Goal: Use online tool/utility: Use online tool/utility

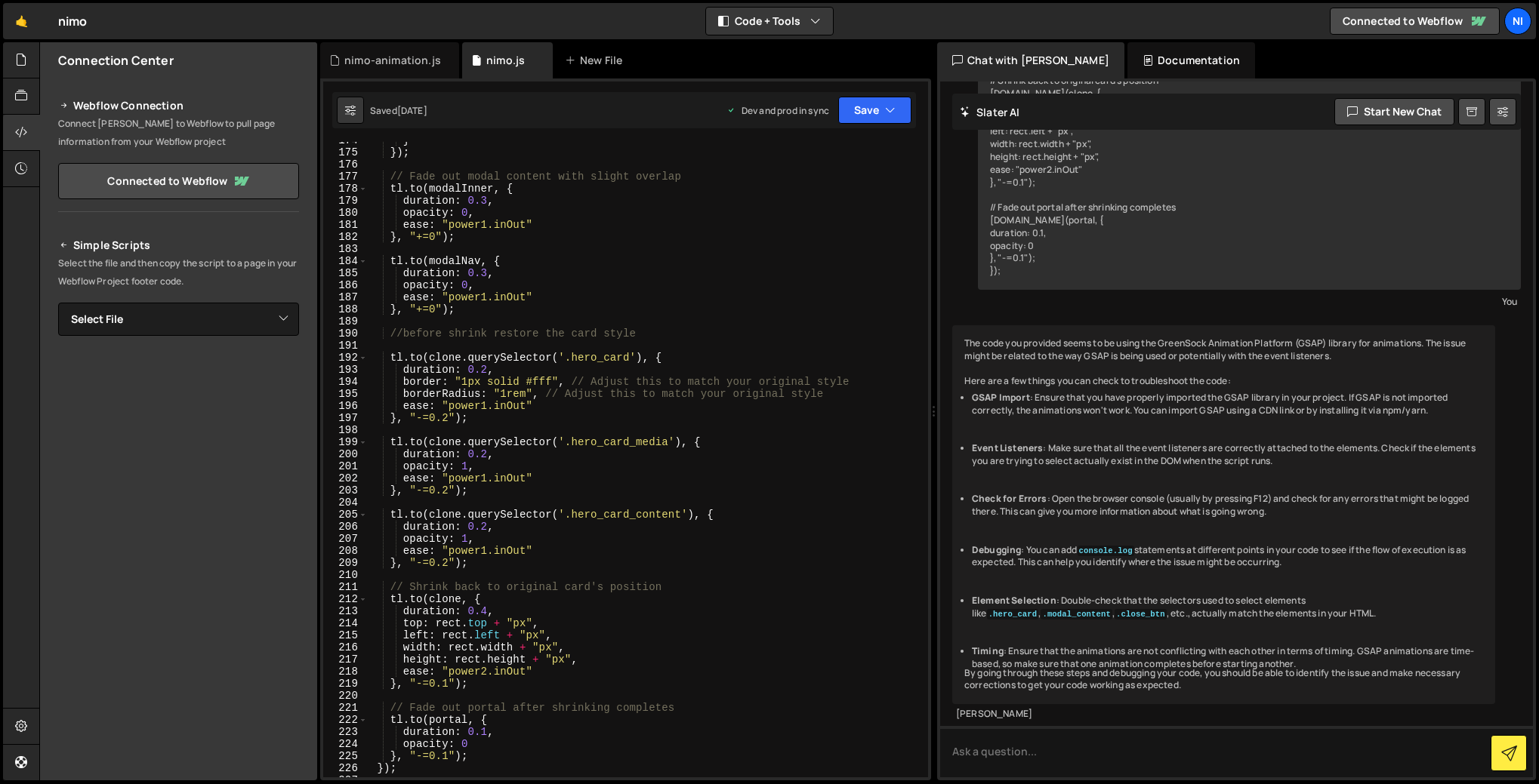
scroll to position [1479, 0]
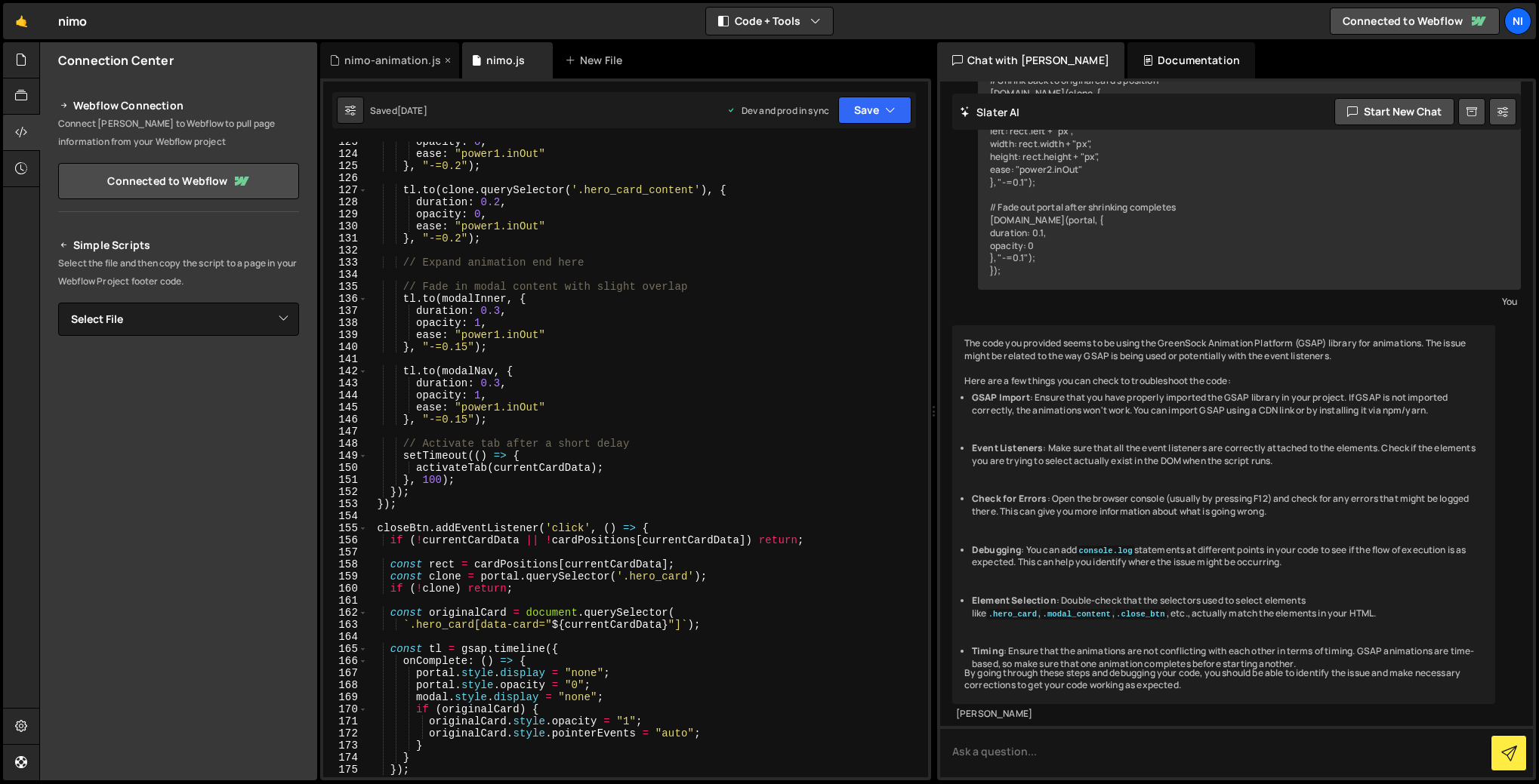
click at [386, 62] on div "nimo-animation.js" at bounding box center [392, 60] width 97 height 15
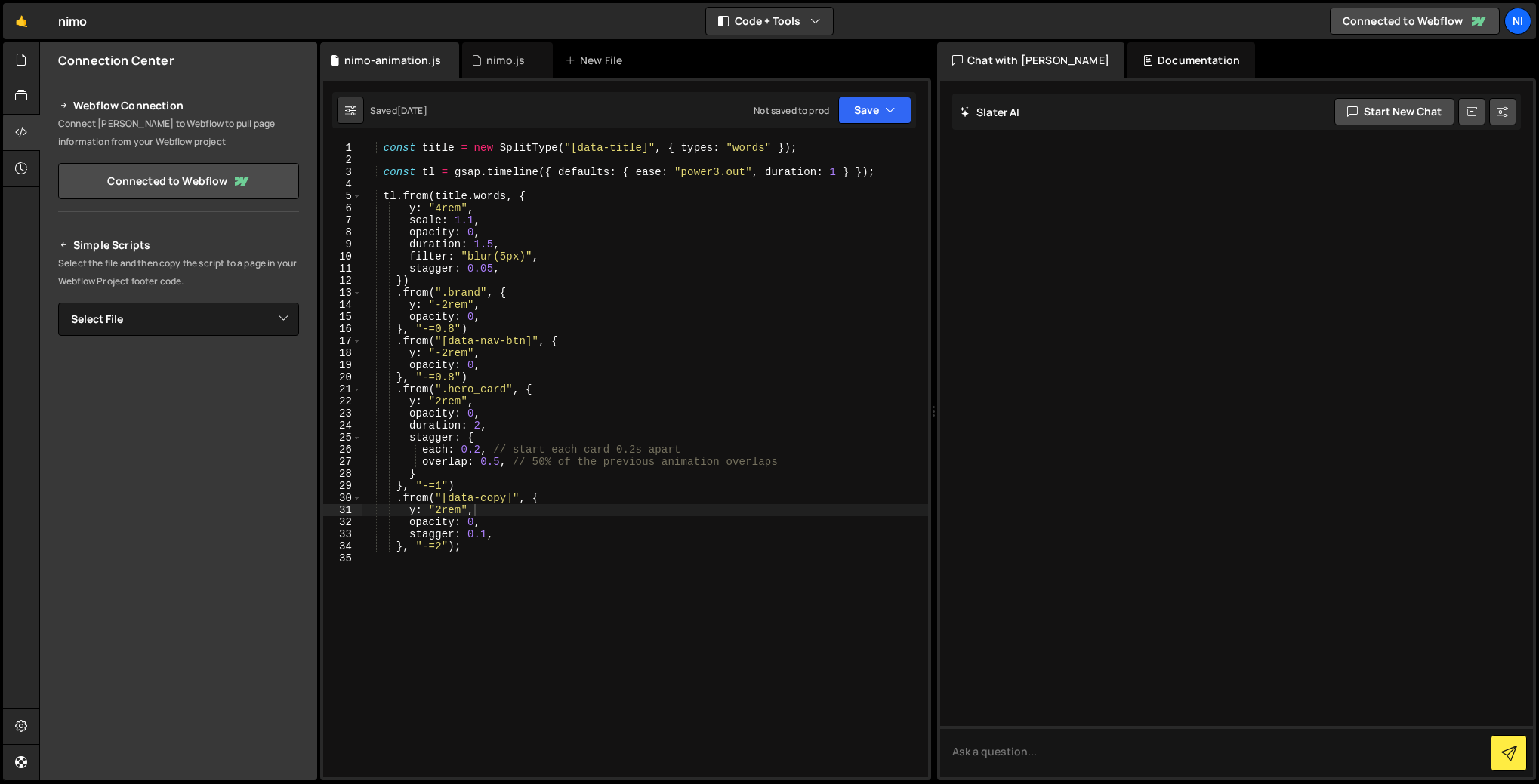
click at [398, 390] on div "const title = new SplitType ( "[data-title]" , { types : "words" }) ; const tl …" at bounding box center [644, 471] width 567 height 659
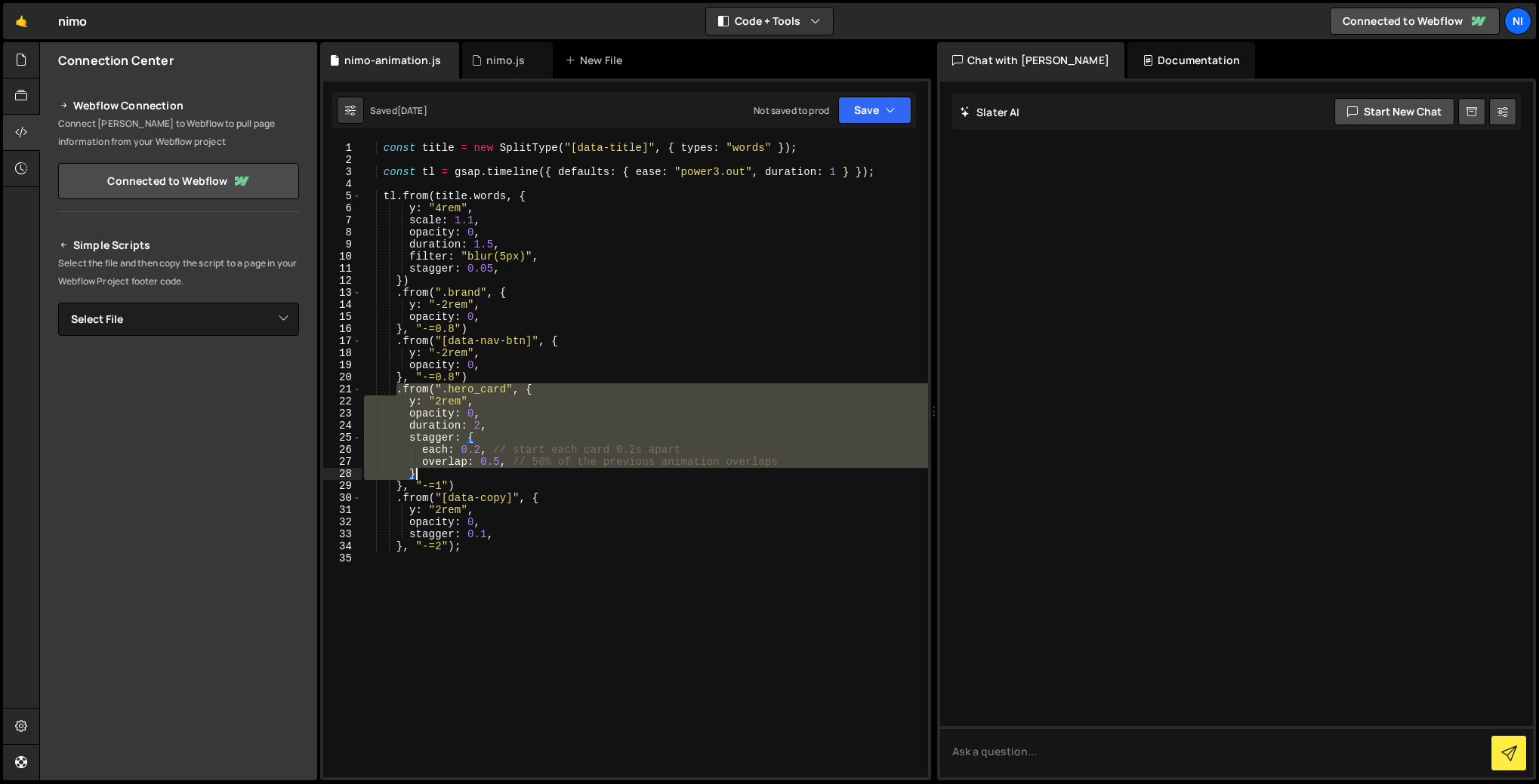
drag, startPoint x: 396, startPoint y: 391, endPoint x: 421, endPoint y: 474, distance: 86.7
click at [421, 474] on div "const title = new SplitType ( "[data-title]" , { types : "words" }) ; const tl …" at bounding box center [644, 471] width 567 height 659
click at [443, 476] on div "const title = new SplitType ( "[data-title]" , { types : "words" }) ; const tl …" at bounding box center [644, 460] width 567 height 635
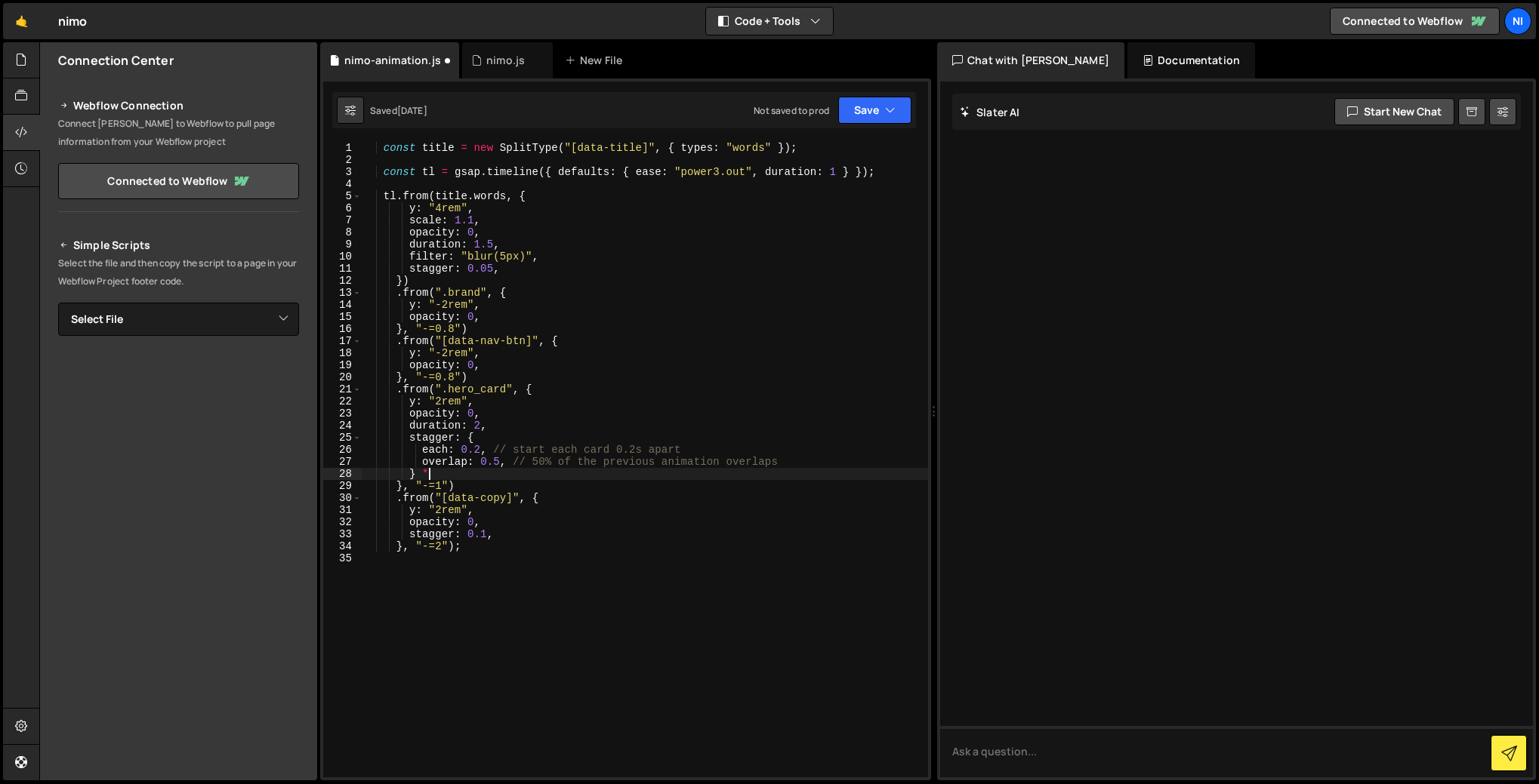
scroll to position [0, 4]
click at [487, 375] on div "const title = new SplitType ( "[data-title]" , { types : "words" }) ; const tl …" at bounding box center [644, 471] width 567 height 659
click at [577, 559] on div "const title = new SplitType ( "[data-title]" , { types : "words" }) ; const tl …" at bounding box center [644, 471] width 567 height 659
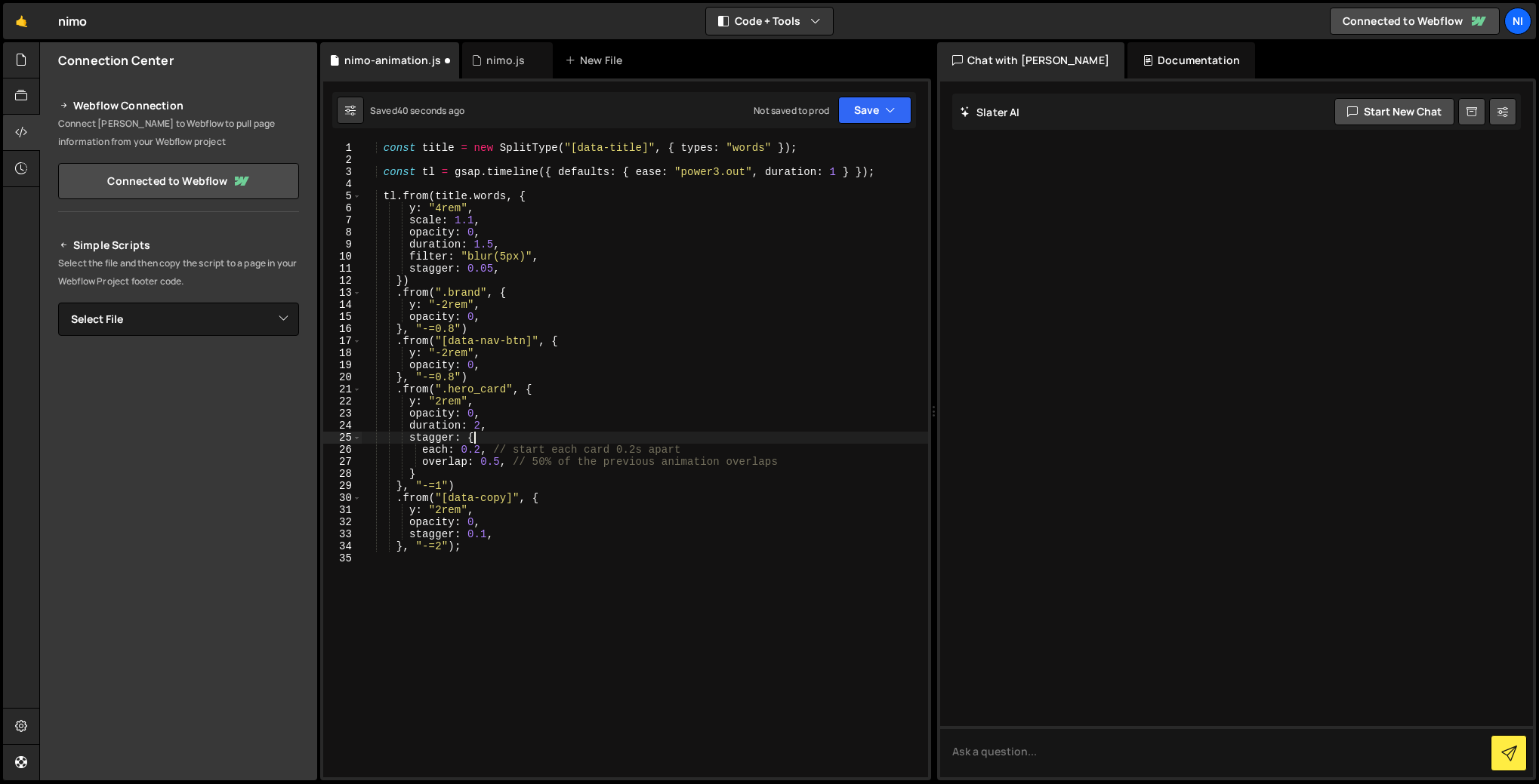
click at [491, 432] on div "const title = new SplitType ( "[data-title]" , { types : "words" }) ; const tl …" at bounding box center [644, 471] width 567 height 659
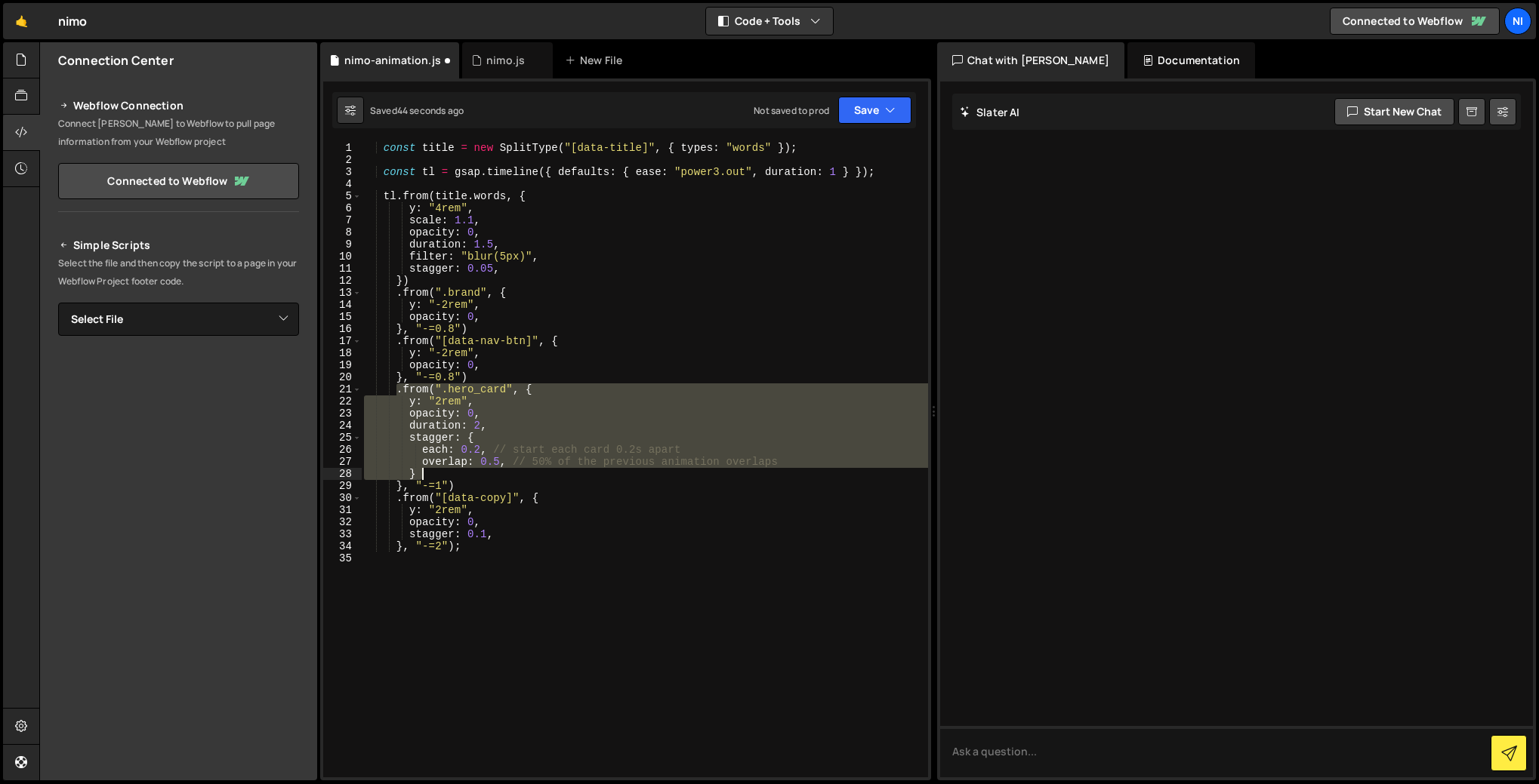
drag, startPoint x: 395, startPoint y: 388, endPoint x: 430, endPoint y: 472, distance: 91.0
click at [430, 472] on div "const title = new SplitType ( "[data-title]" , { types : "words" }) ; const tl …" at bounding box center [644, 471] width 567 height 659
click at [449, 451] on div "const title = new SplitType ( "[data-title]" , { types : "words" }) ; const tl …" at bounding box center [644, 460] width 567 height 635
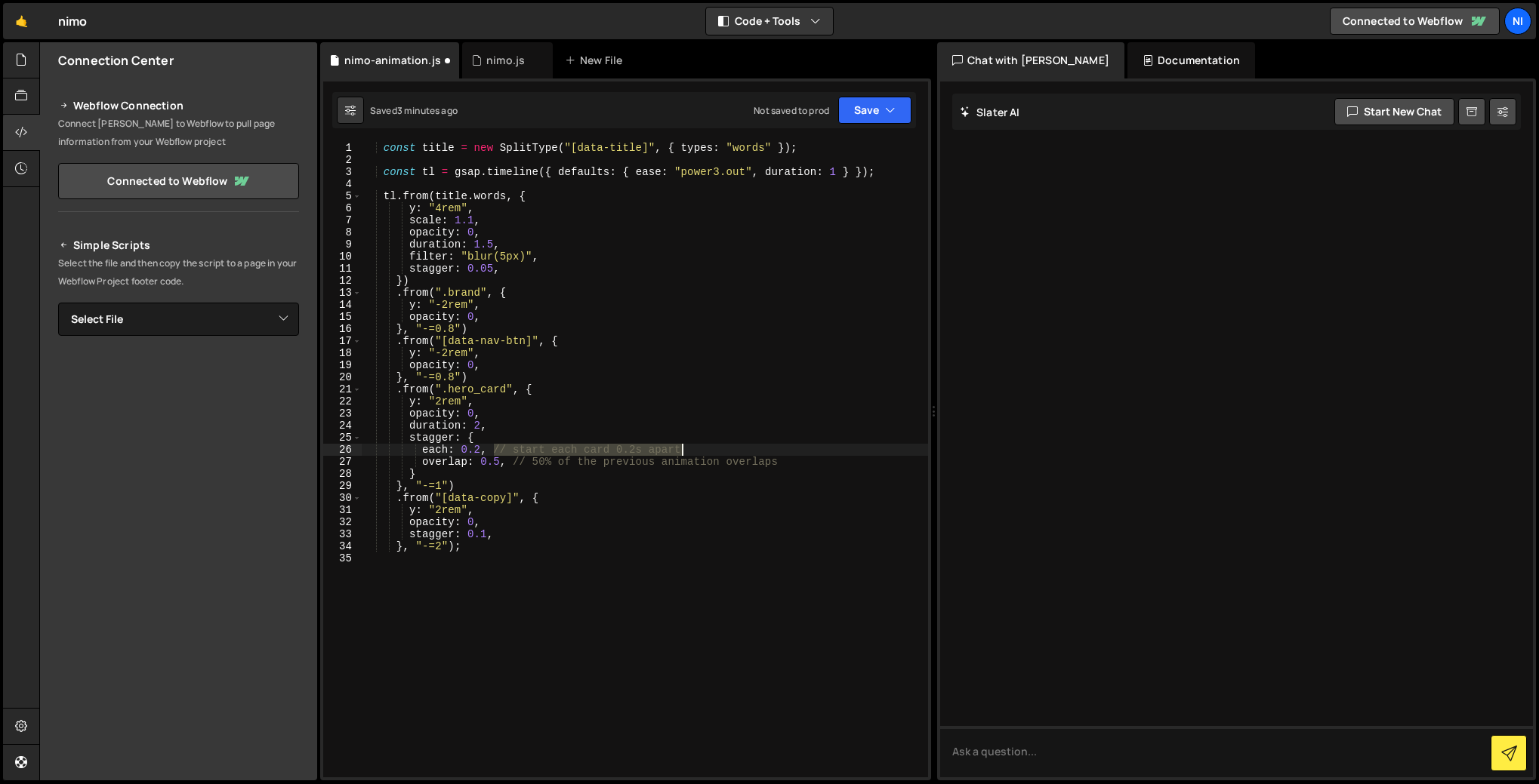
drag, startPoint x: 493, startPoint y: 451, endPoint x: 690, endPoint y: 452, distance: 197.0
click at [690, 452] on div "const title = new SplitType ( "[data-title]" , { types : "words" }) ; const tl …" at bounding box center [644, 471] width 567 height 659
click at [490, 410] on div "const title = new SplitType ( "[data-title]" , { types : "words" }) ; const tl …" at bounding box center [644, 471] width 567 height 659
drag, startPoint x: 495, startPoint y: 449, endPoint x: 728, endPoint y: 451, distance: 233.0
click at [728, 451] on div "const title = new SplitType ( "[data-title]" , { types : "words" }) ; const tl …" at bounding box center [644, 471] width 567 height 659
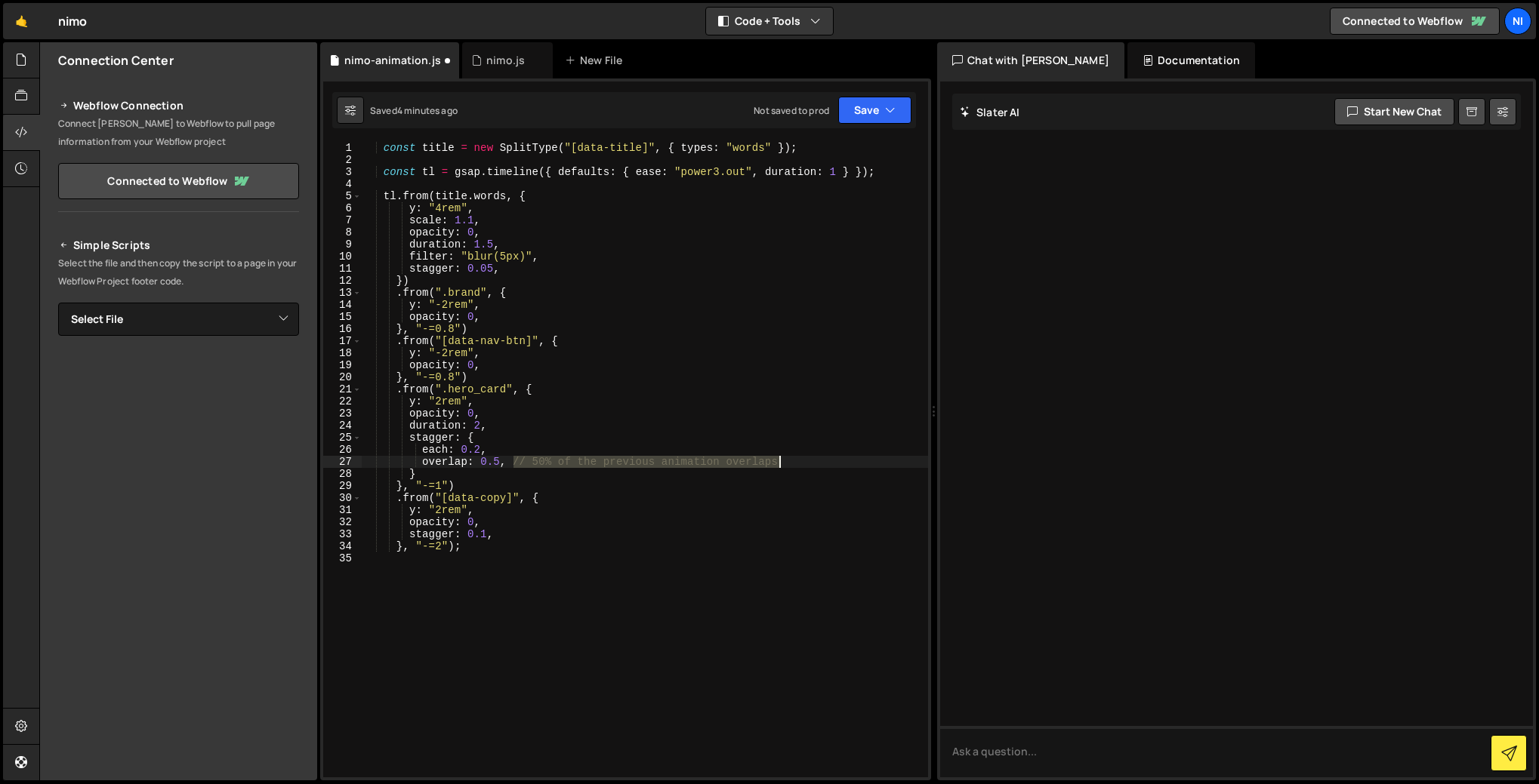
drag, startPoint x: 514, startPoint y: 461, endPoint x: 796, endPoint y: 458, distance: 282.0
click at [796, 458] on div "const title = new SplitType ( "[data-title]" , { types : "words" }) ; const tl …" at bounding box center [644, 471] width 567 height 659
click at [432, 402] on div "const title = new SplitType ( "[data-title]" , { types : "words" }) ; const tl …" at bounding box center [644, 471] width 567 height 659
type textarea "y: "2rem","
click at [471, 402] on div "const title = new SplitType ( "[data-title]" , { types : "words" }) ; const tl …" at bounding box center [644, 471] width 567 height 659
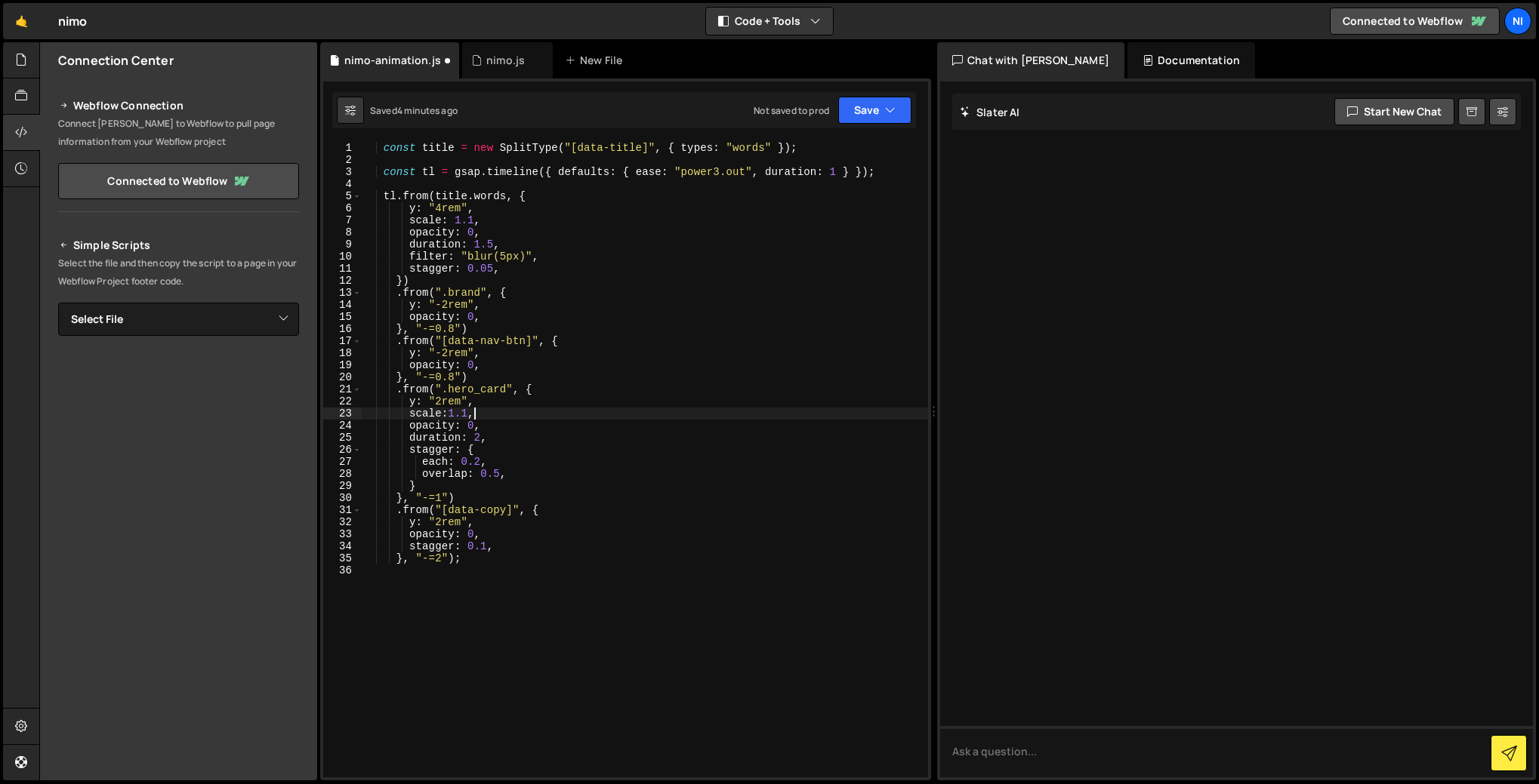
scroll to position [0, 7]
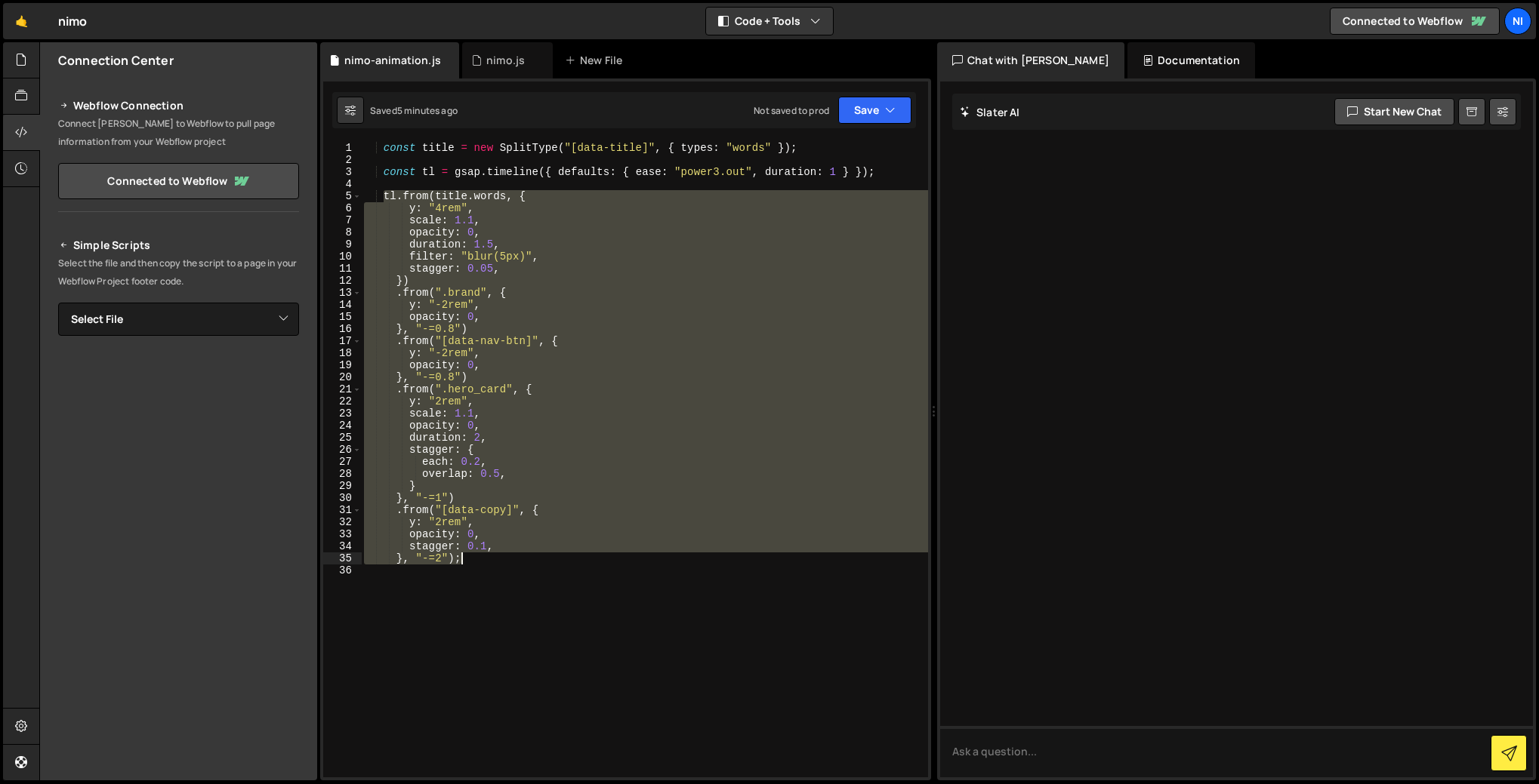
drag, startPoint x: 384, startPoint y: 191, endPoint x: 473, endPoint y: 562, distance: 381.5
click at [473, 562] on div "const title = new SplitType ( "[data-title]" , { types : "words" }) ; const tl …" at bounding box center [644, 471] width 567 height 659
click at [594, 328] on div "const title = new SplitType ( "[data-title]" , { types : "words" }) ; const tl …" at bounding box center [644, 460] width 567 height 635
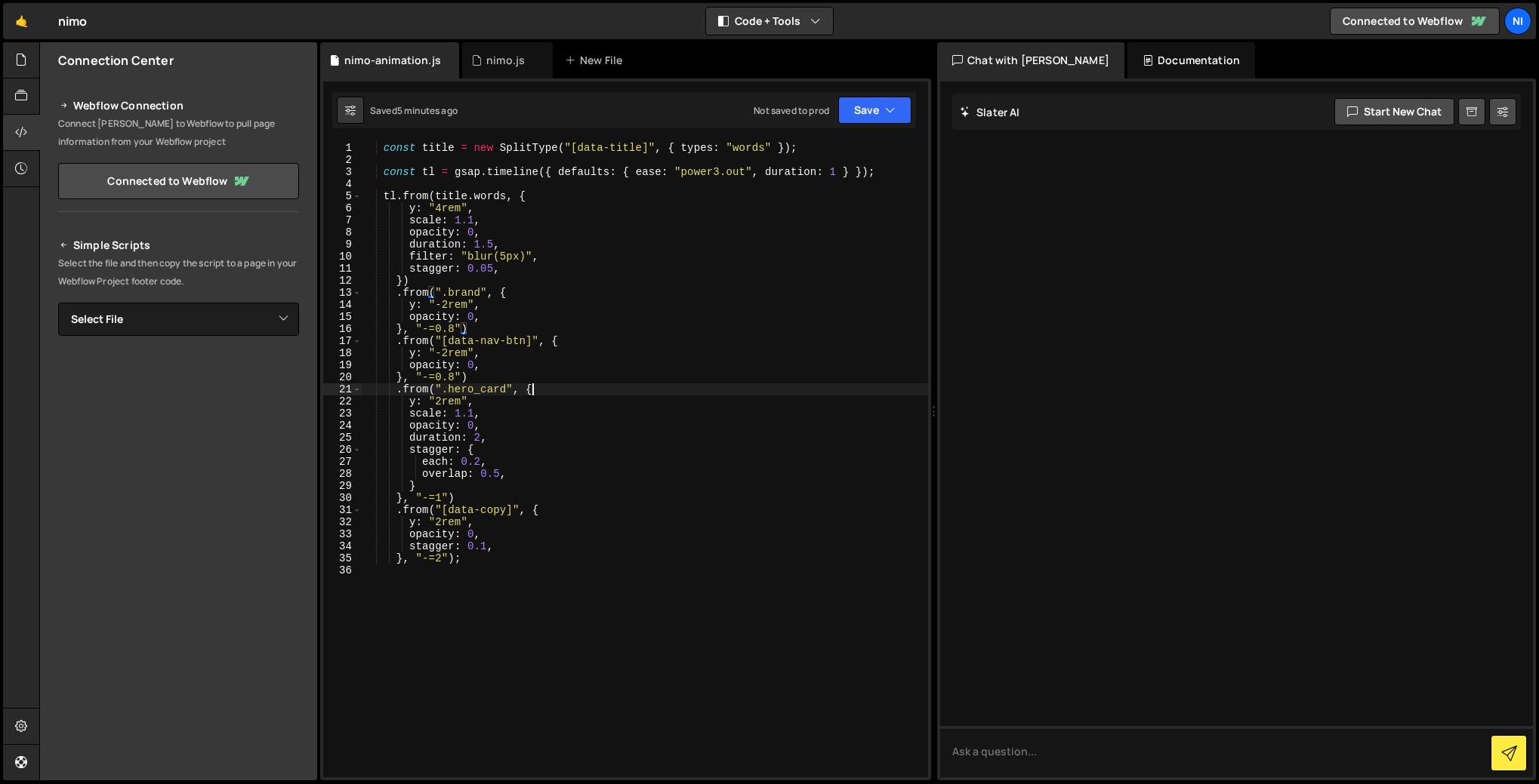
click at [575, 390] on div "const title = new SplitType ( "[data-title]" , { types : "words" }) ; const tl …" at bounding box center [644, 471] width 567 height 659
type textarea "}, "-=2");"
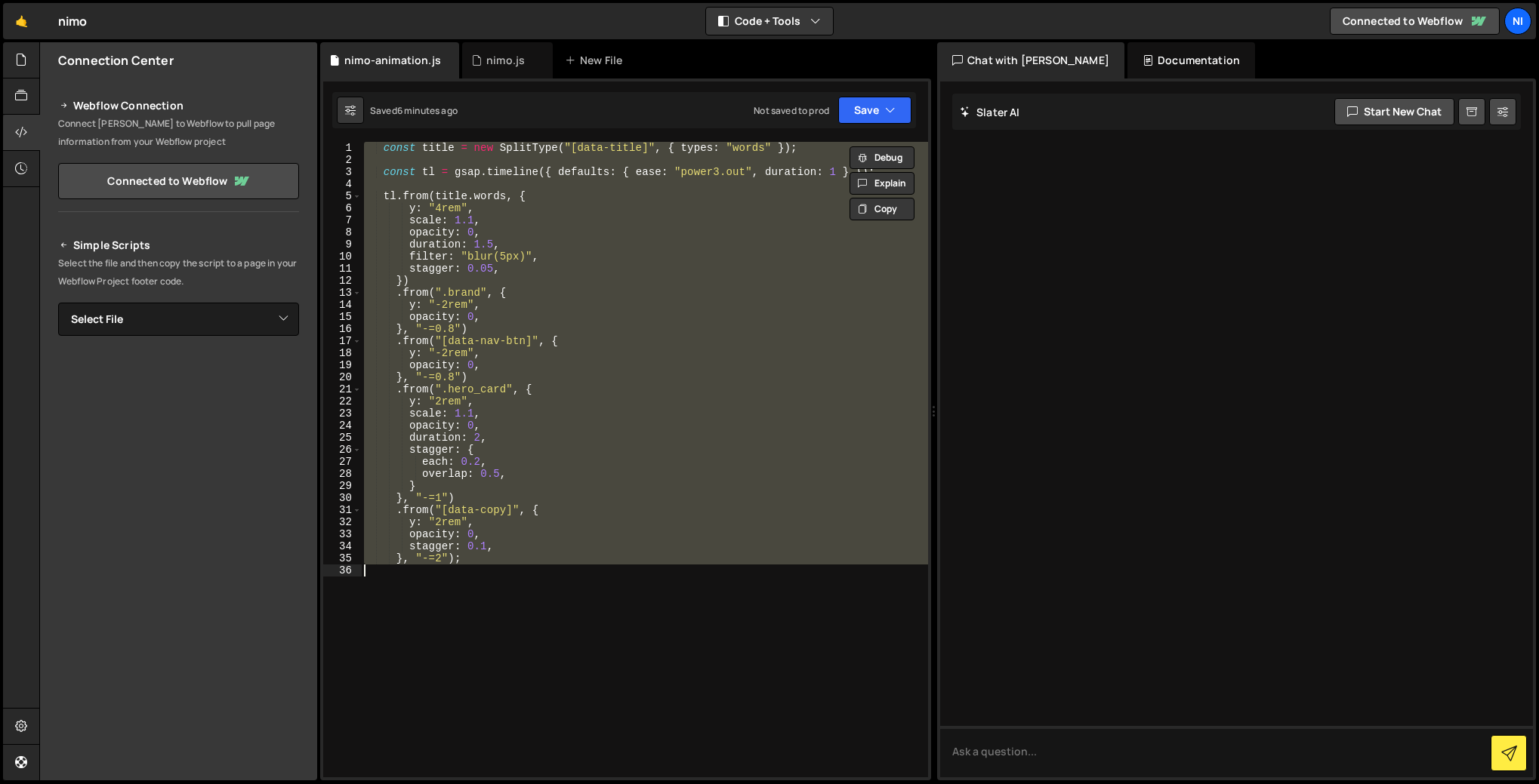
click at [503, 595] on div "const title = new SplitType ( "[data-title]" , { types : "words" }) ; const tl …" at bounding box center [644, 471] width 567 height 659
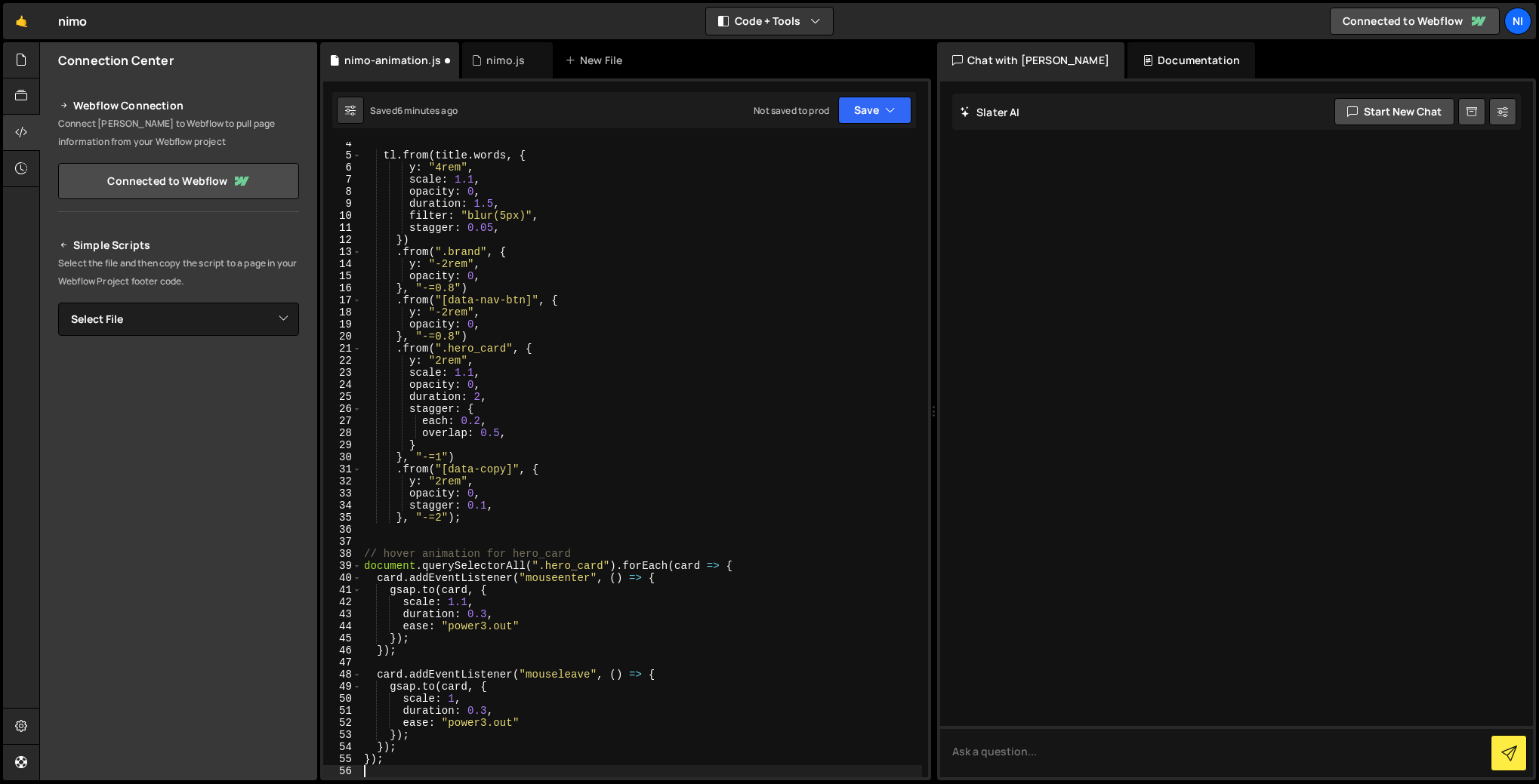
scroll to position [40, 0]
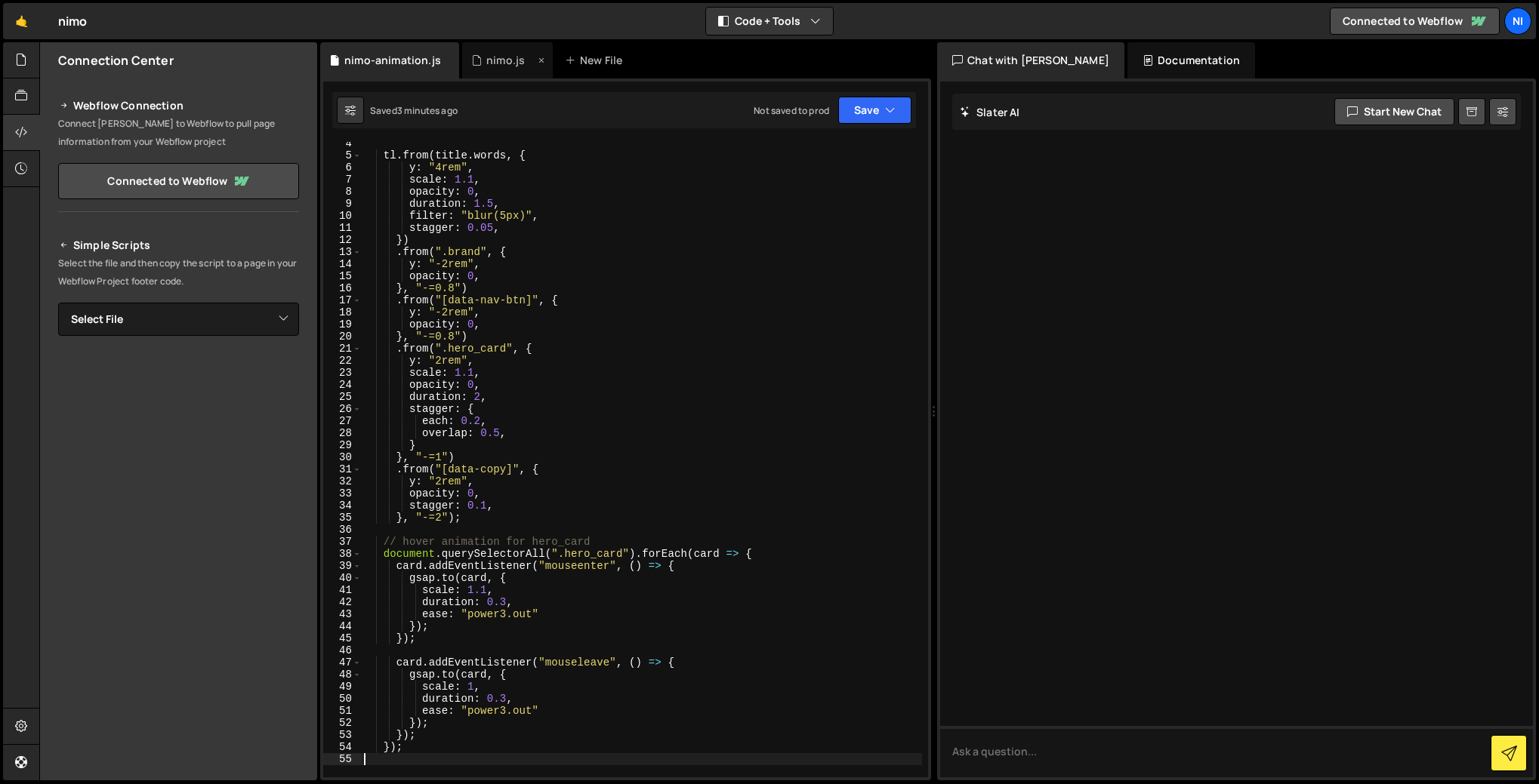
click at [491, 68] on div "nimo.js" at bounding box center [508, 60] width 91 height 36
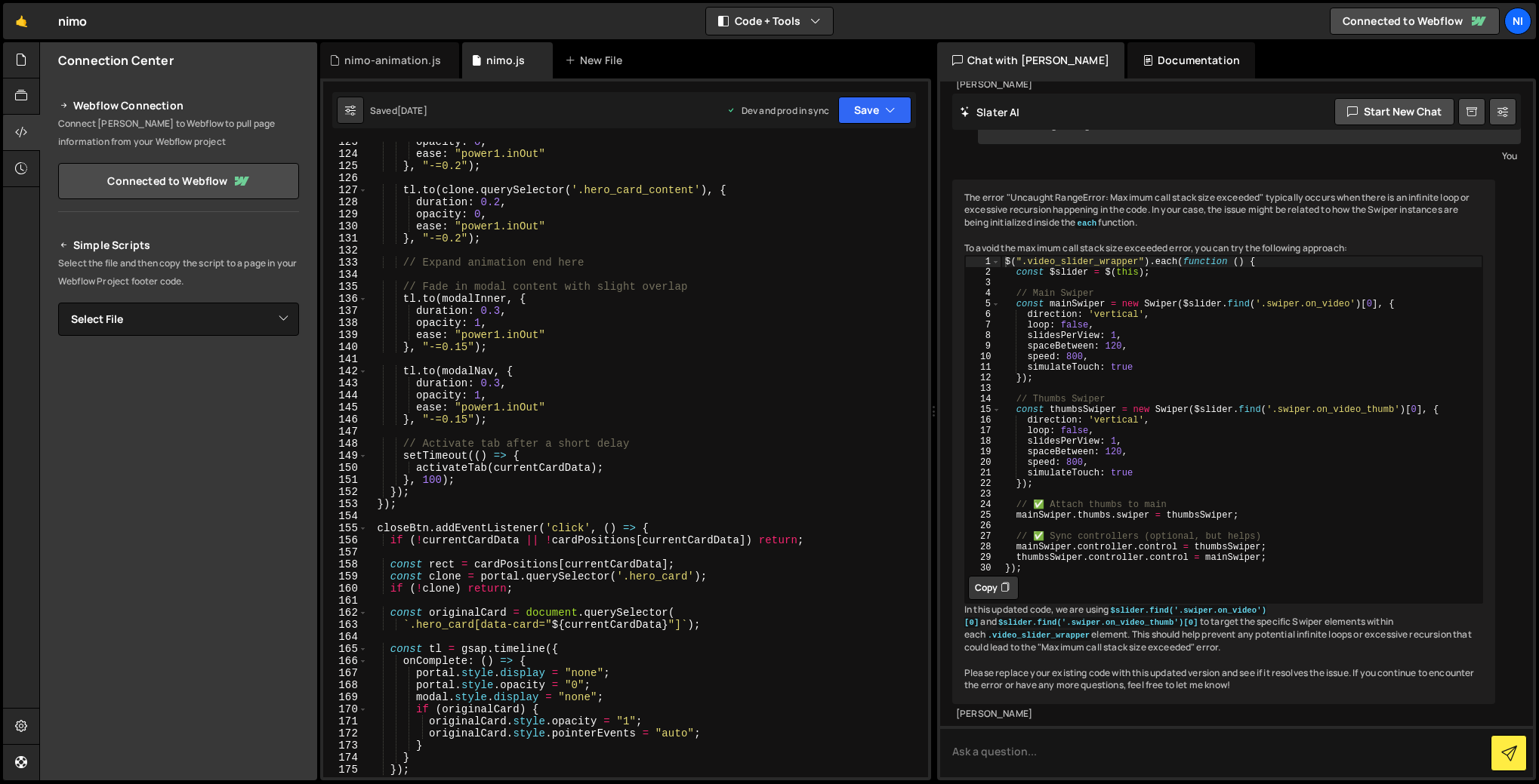
scroll to position [5865, 0]
click at [397, 74] on div "nimo-animation.js" at bounding box center [390, 60] width 139 height 36
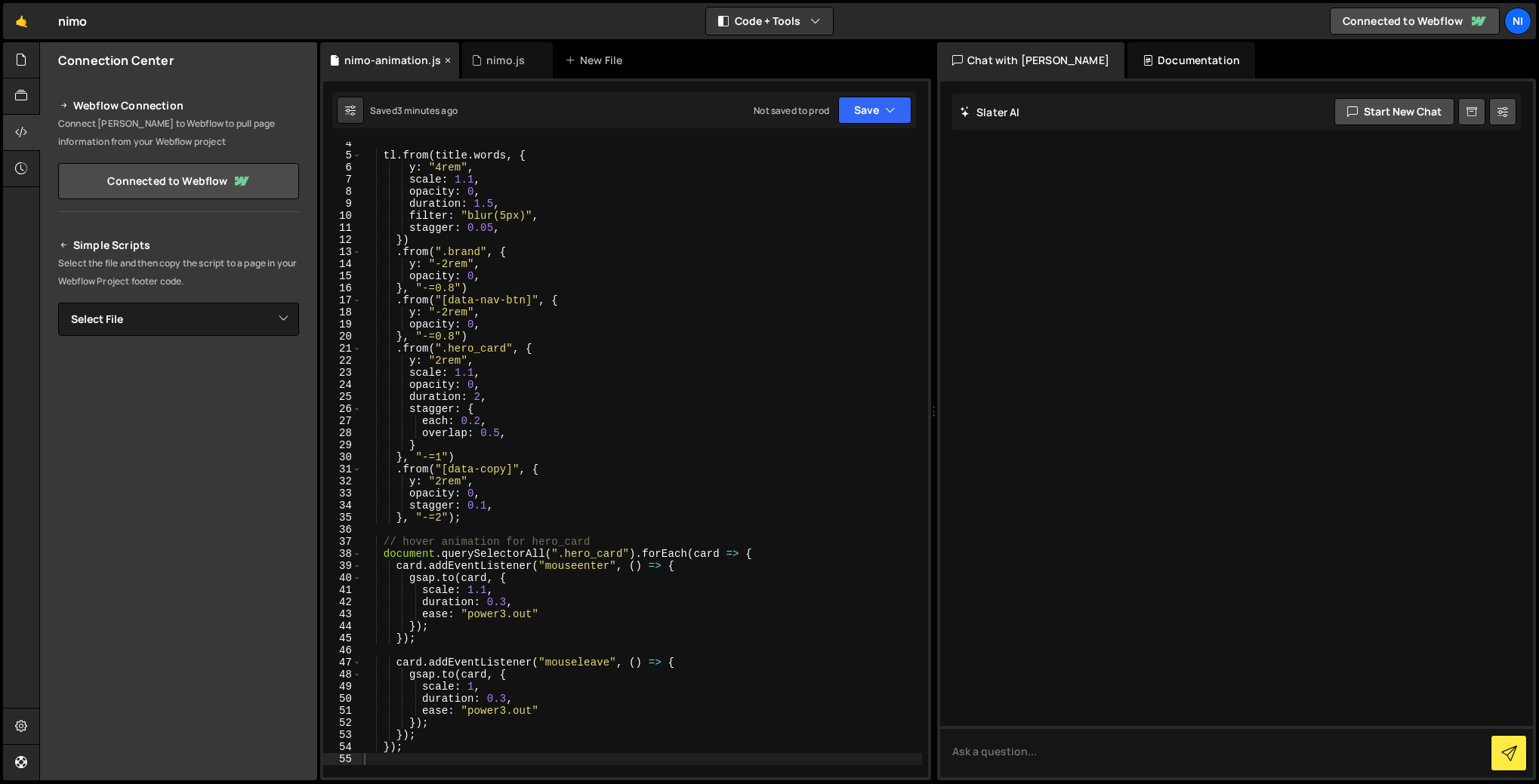
scroll to position [0, 0]
click at [897, 112] on button "Save" at bounding box center [874, 110] width 73 height 27
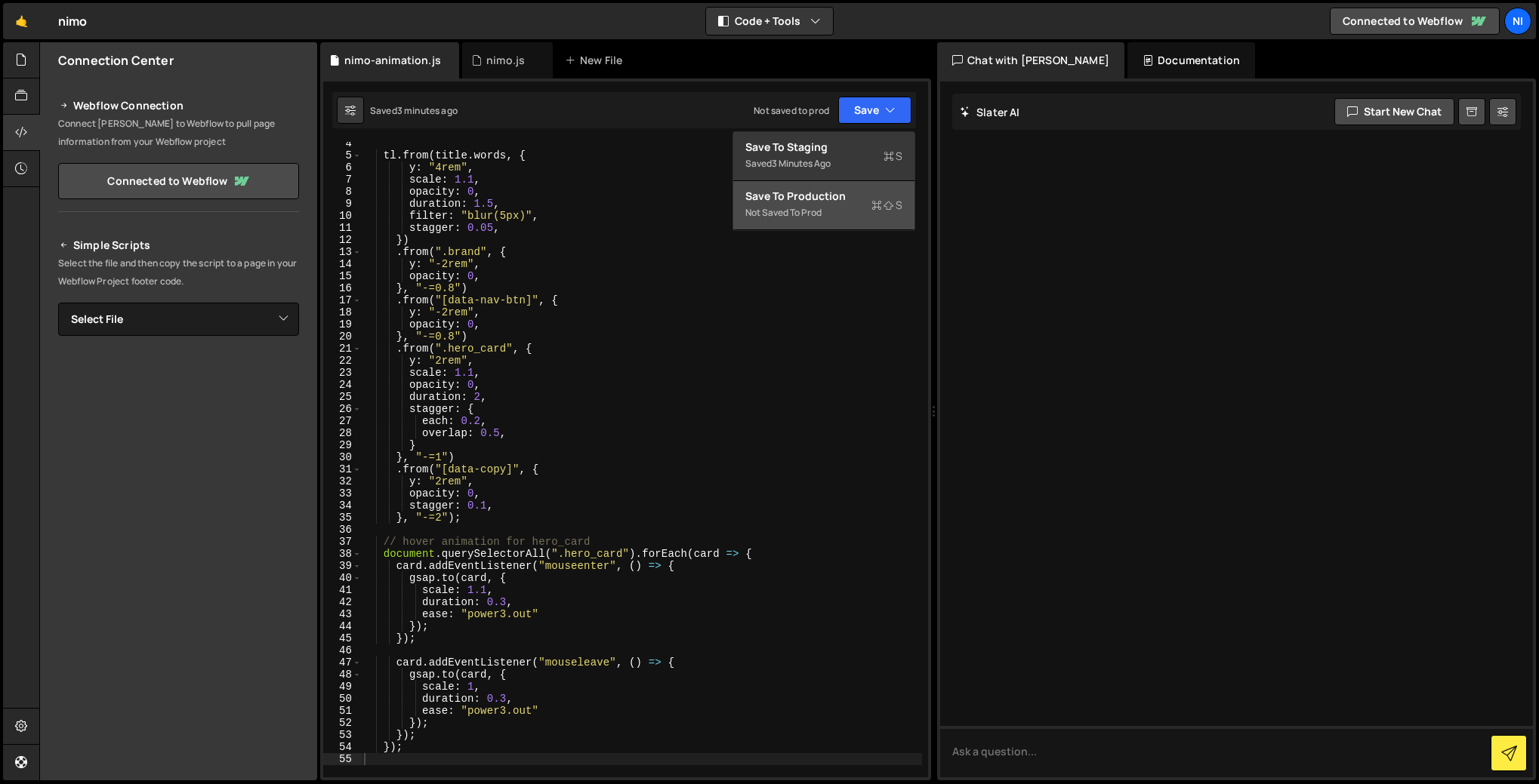
click at [814, 209] on div "Not saved to prod" at bounding box center [824, 213] width 157 height 18
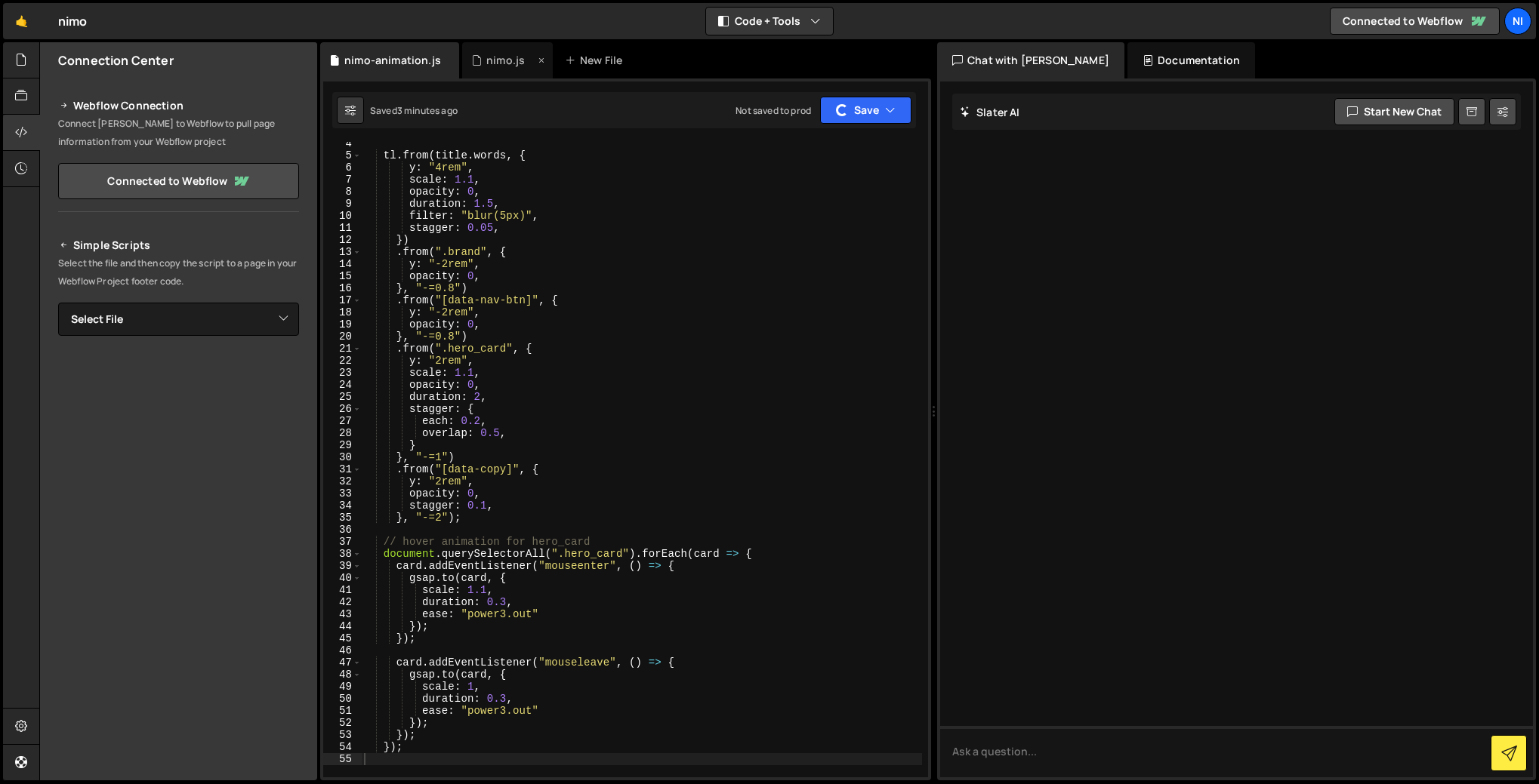
click at [504, 61] on div "nimo.js" at bounding box center [505, 60] width 39 height 15
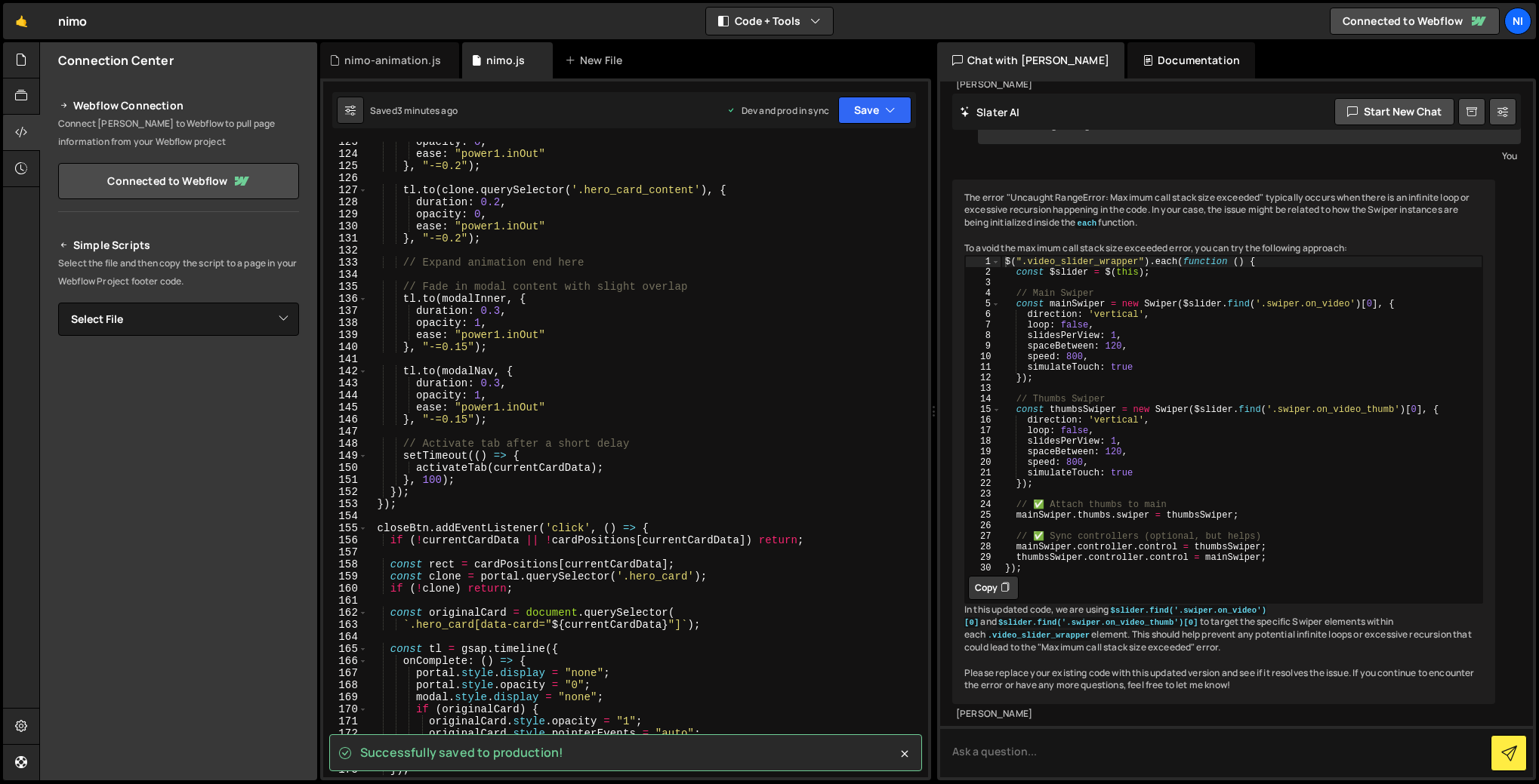
scroll to position [5865, 0]
click at [406, 67] on div "nimo-animation.js" at bounding box center [392, 60] width 97 height 15
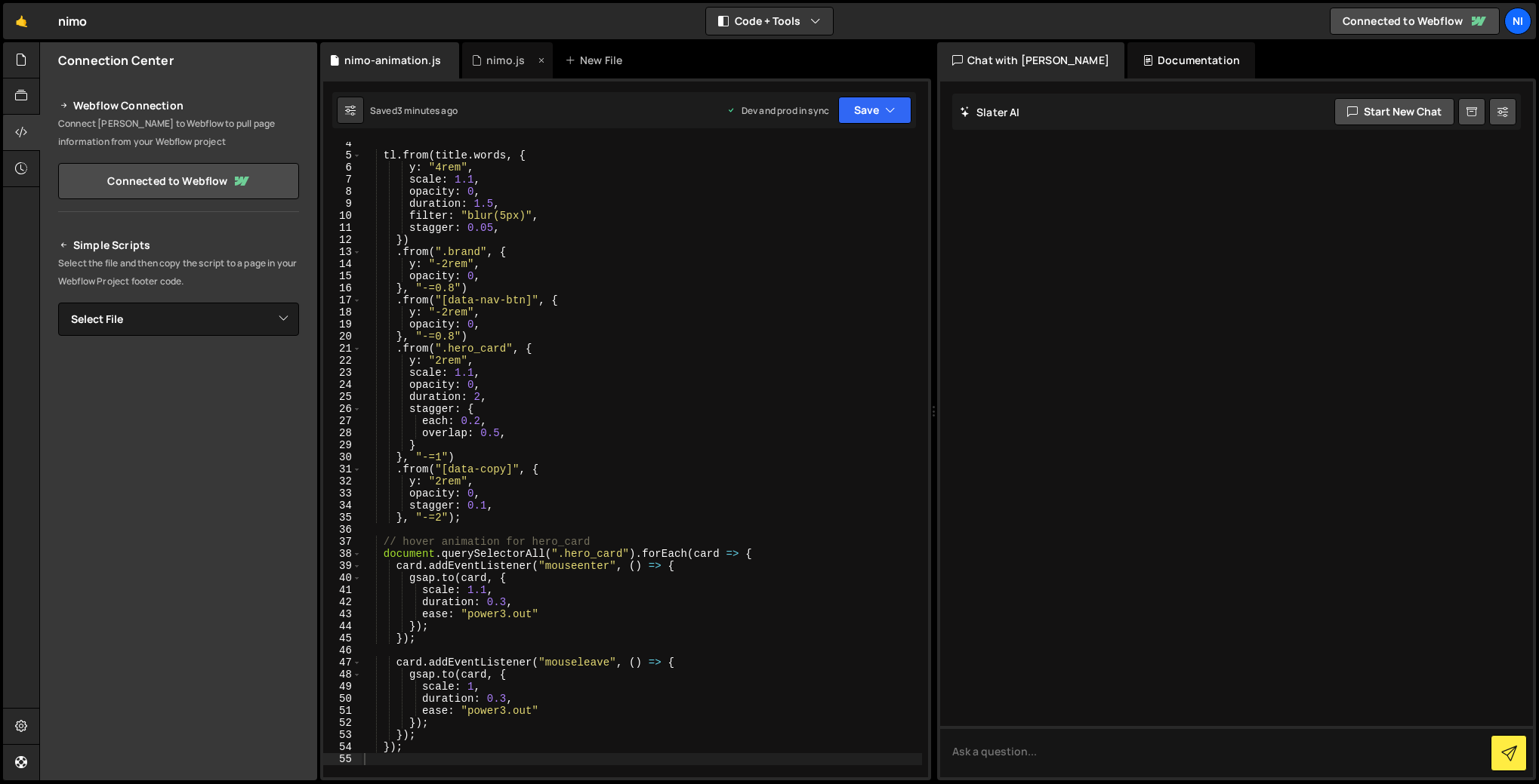
click at [503, 65] on div "nimo.js" at bounding box center [505, 60] width 39 height 15
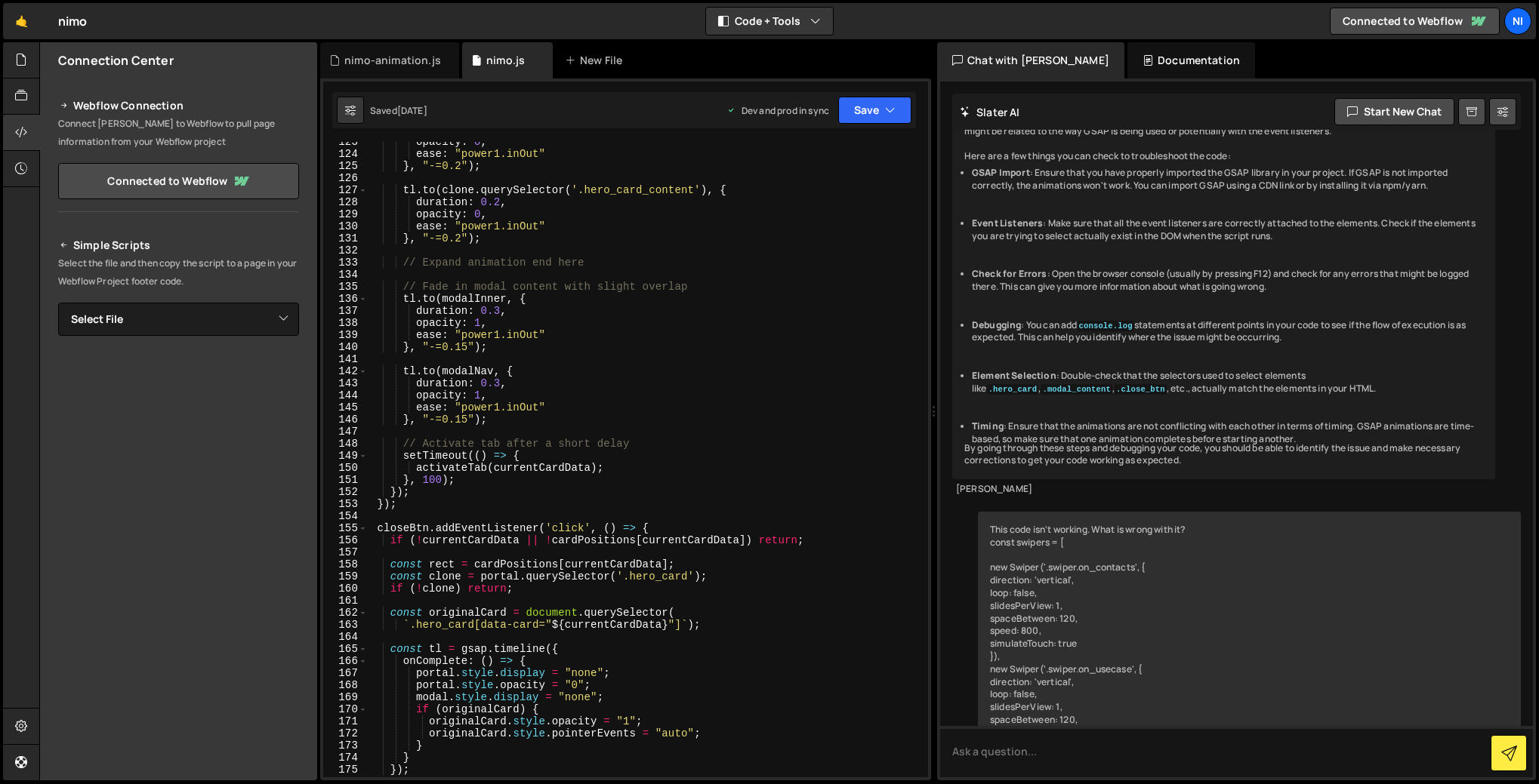
scroll to position [5865, 0]
